Goal: Navigation & Orientation: Find specific page/section

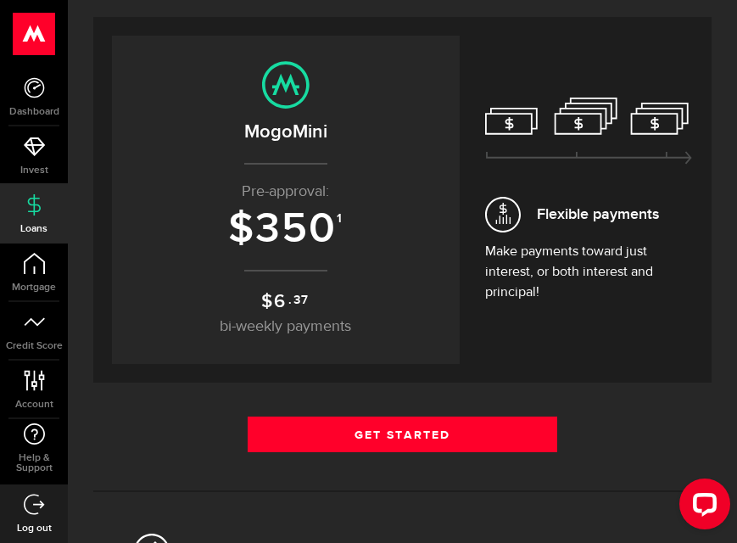
scroll to position [206, 0]
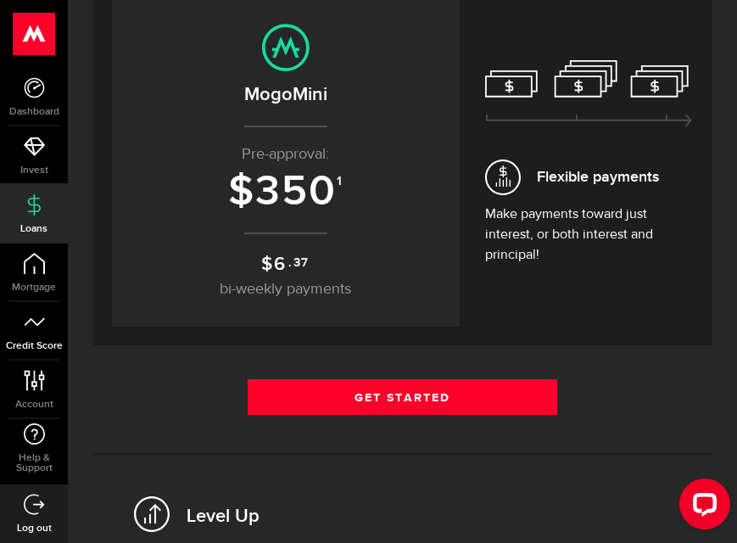
click at [61, 333] on link "Credit Score" at bounding box center [34, 331] width 68 height 58
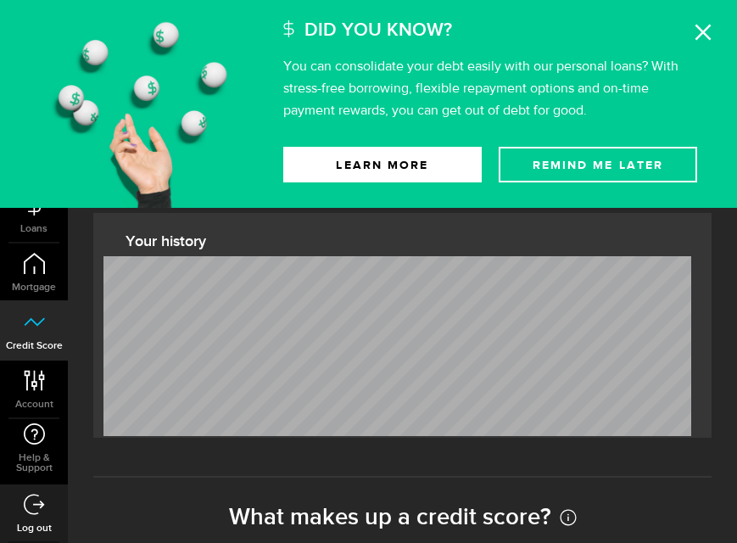
scroll to position [509, 0]
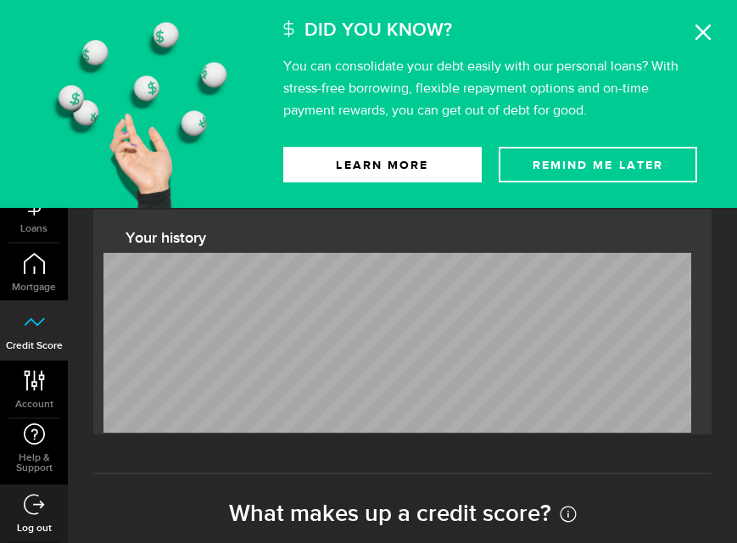
click at [711, 32] on icon at bounding box center [703, 32] width 17 height 17
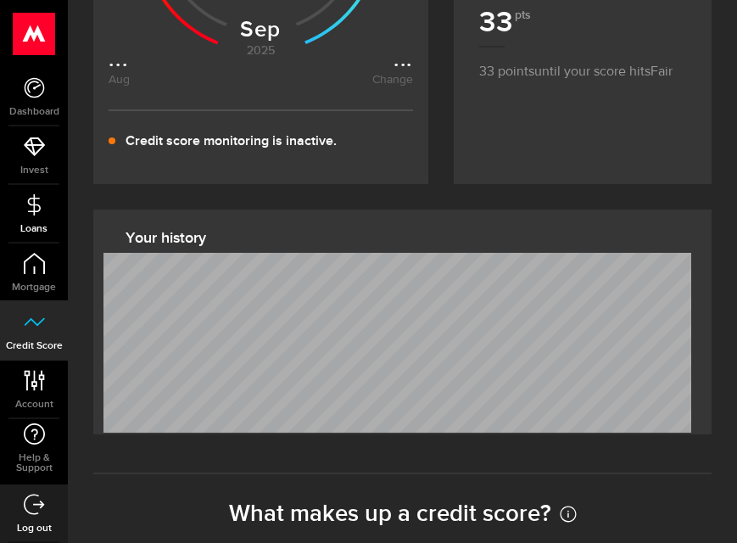
click at [50, 210] on link "Loans" at bounding box center [34, 214] width 68 height 58
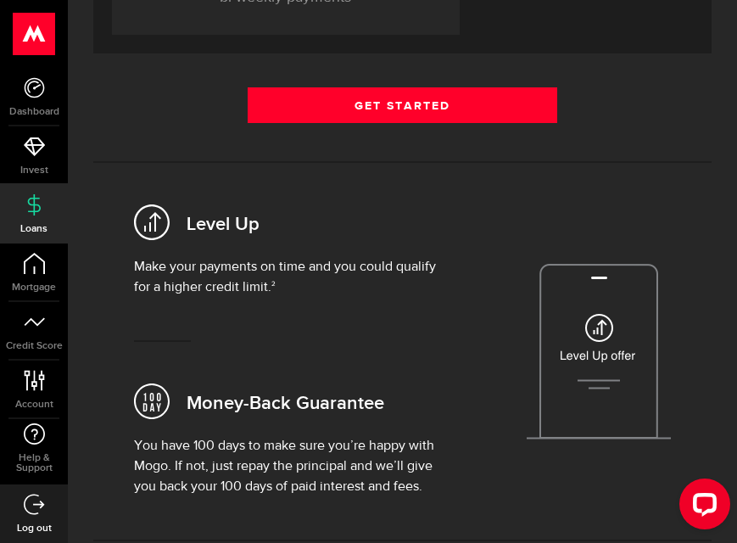
scroll to position [509, 0]
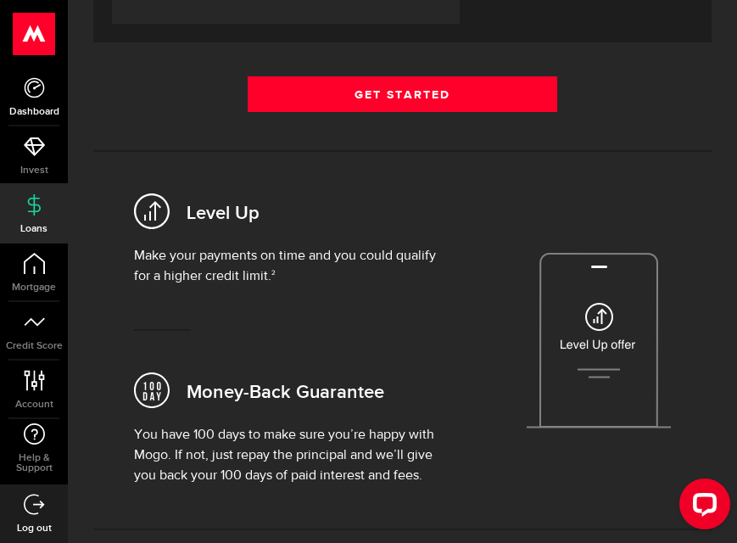
click at [52, 97] on link "Dashboard" at bounding box center [34, 97] width 68 height 58
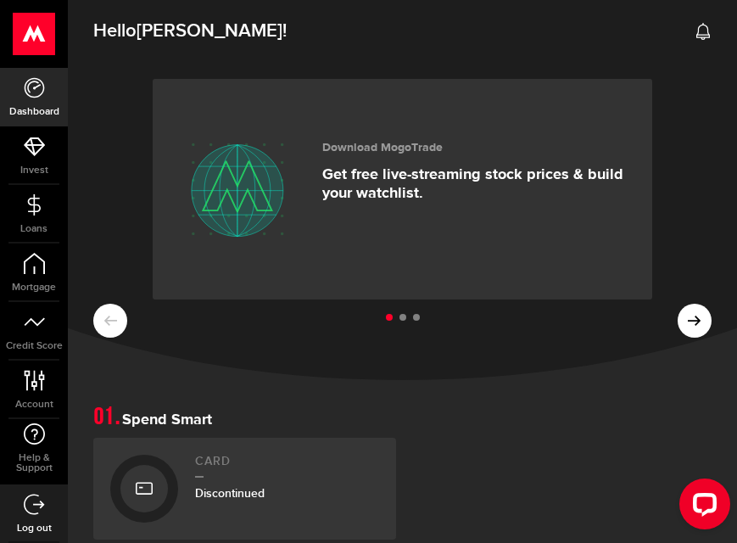
click at [692, 322] on ul at bounding box center [402, 318] width 619 height 22
click at [708, 326] on ul at bounding box center [402, 318] width 619 height 22
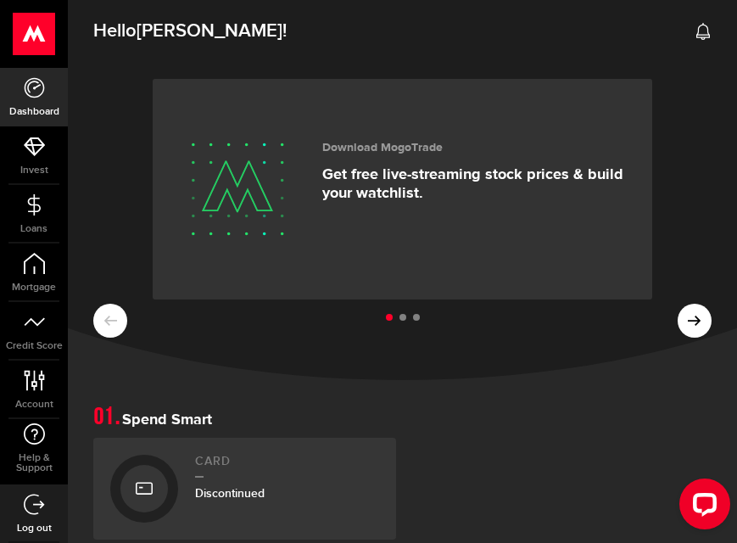
click at [699, 324] on ul at bounding box center [402, 318] width 619 height 22
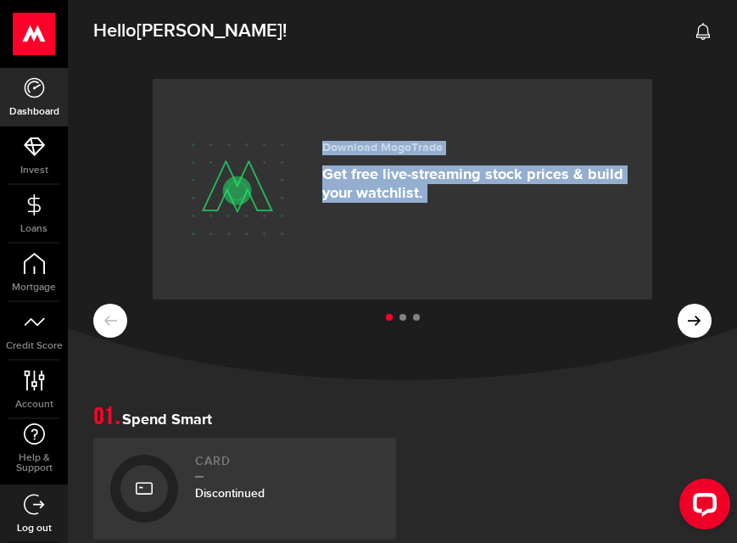
drag, startPoint x: 513, startPoint y: 306, endPoint x: 288, endPoint y: 310, distance: 225.8
click at [288, 310] on div "Download MogoTrade Get free live-streaming stock prices & build your watchlist.…" at bounding box center [403, 219] width 670 height 322
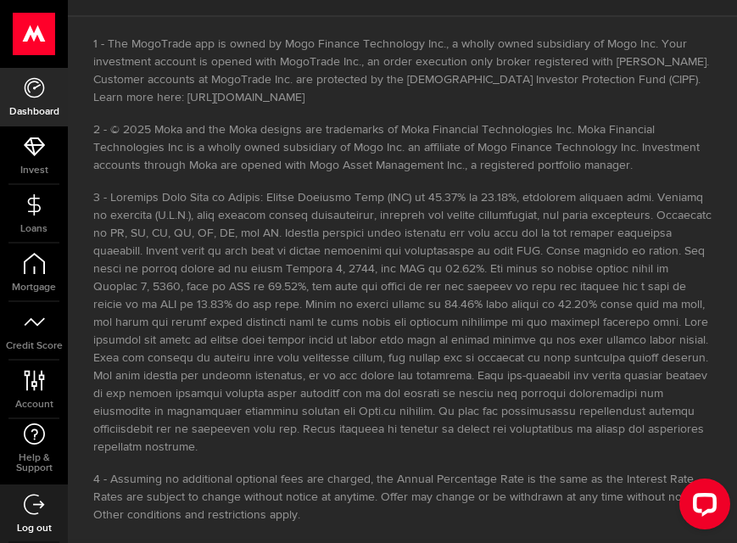
scroll to position [1103, 0]
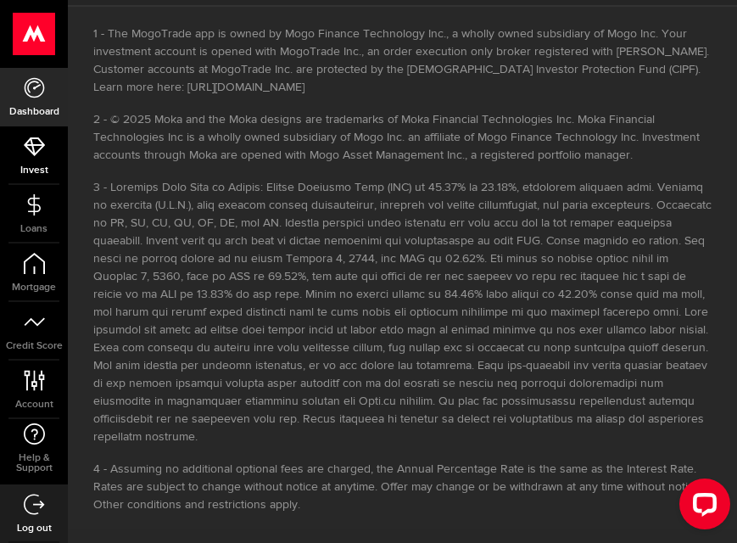
click at [51, 153] on link "Invest" at bounding box center [34, 155] width 68 height 58
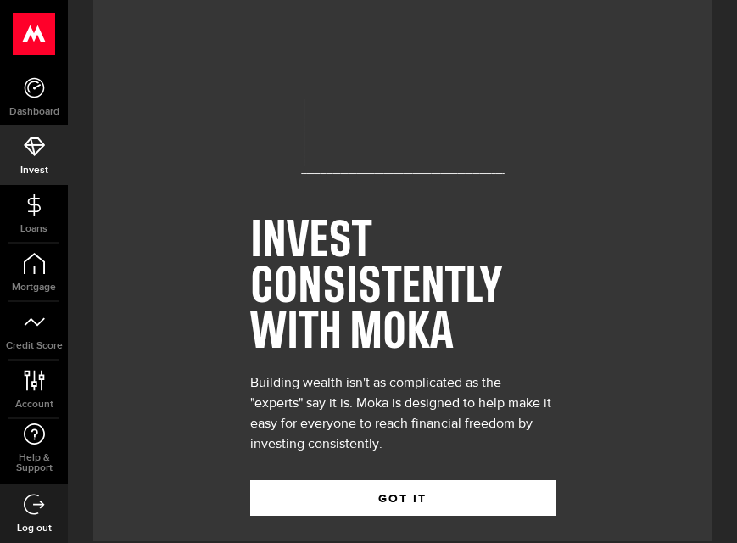
scroll to position [137, 0]
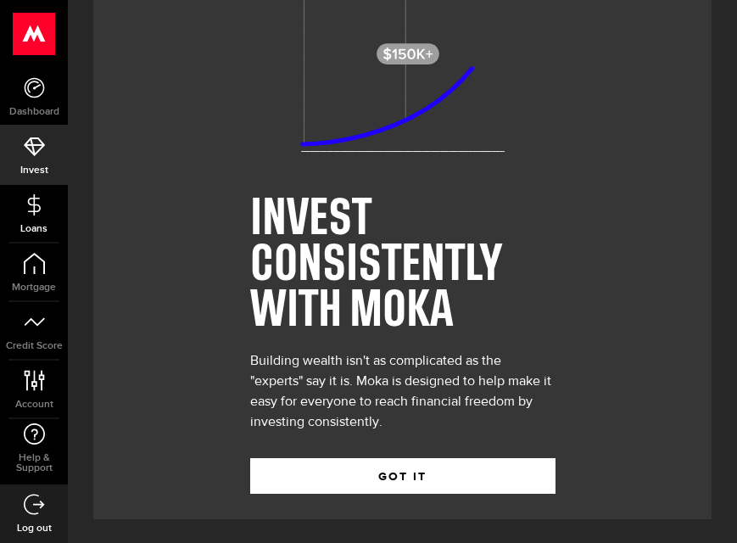
click at [20, 198] on link "Loans" at bounding box center [34, 214] width 68 height 58
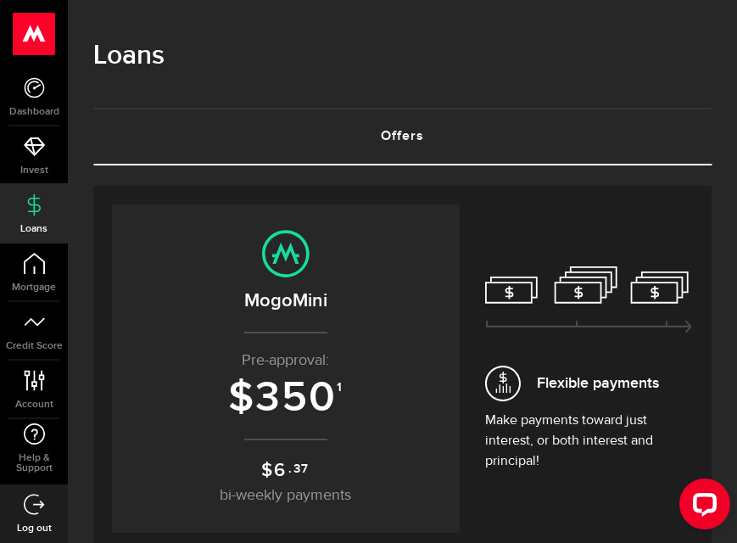
click at [31, 499] on icon at bounding box center [34, 504] width 21 height 21
